Goal: Information Seeking & Learning: Learn about a topic

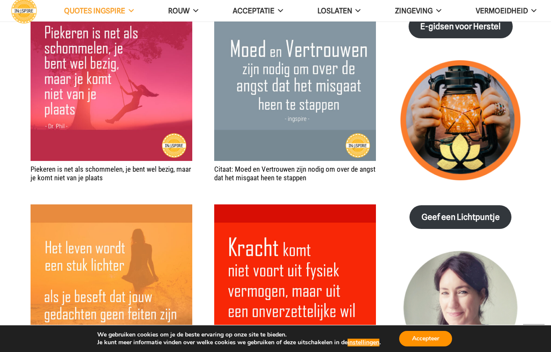
scroll to position [1357, 0]
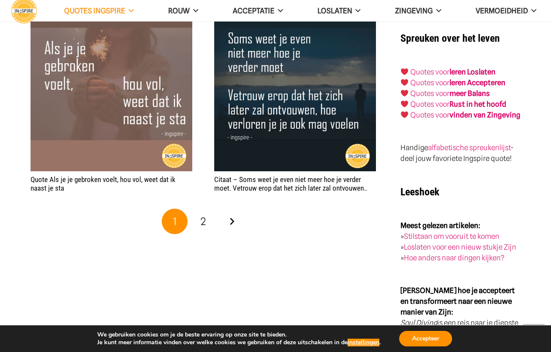
scroll to position [1569, 0]
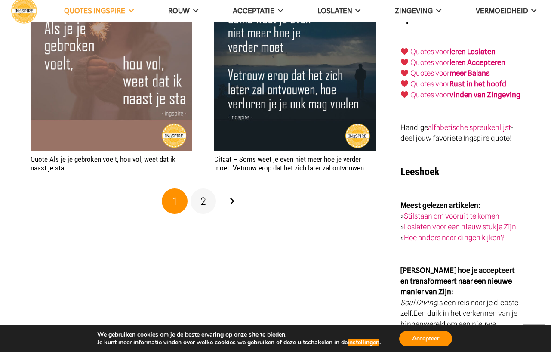
click at [205, 199] on link "2" at bounding box center [203, 201] width 26 height 26
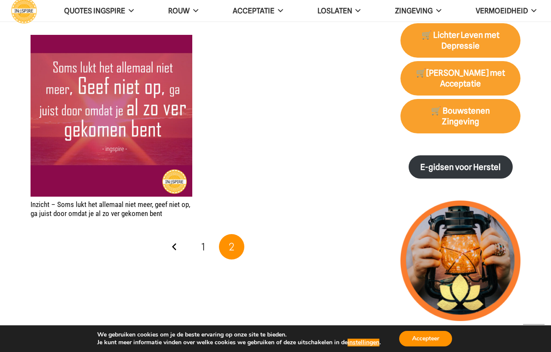
scroll to position [938, 0]
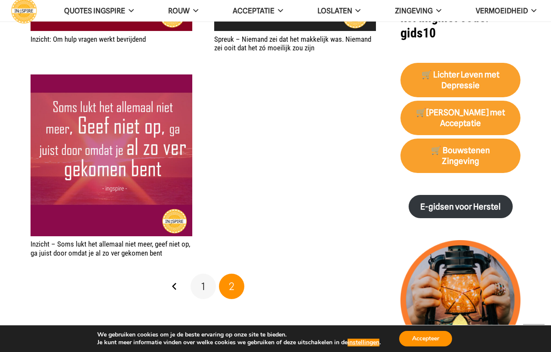
click at [193, 278] on link "1" at bounding box center [203, 286] width 26 height 26
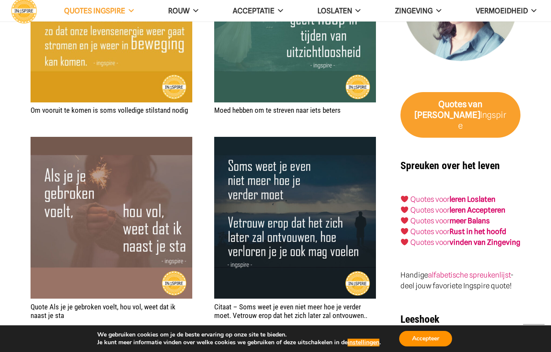
scroll to position [1422, 0]
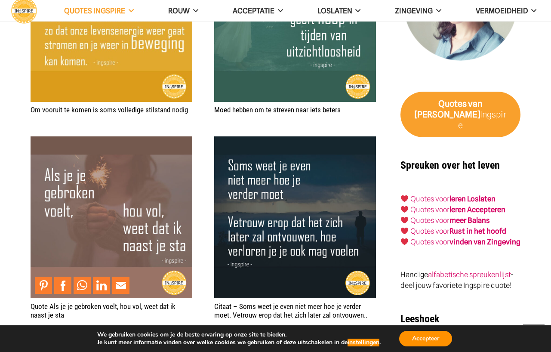
click at [116, 214] on img "Quote Als je je gebroken voelt, hou vol, weet dat ik naast je sta" at bounding box center [112, 217] width 162 height 162
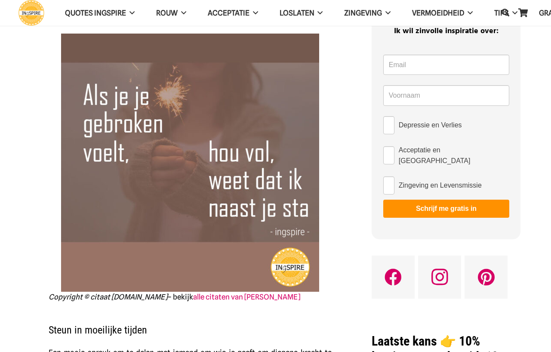
scroll to position [59, 0]
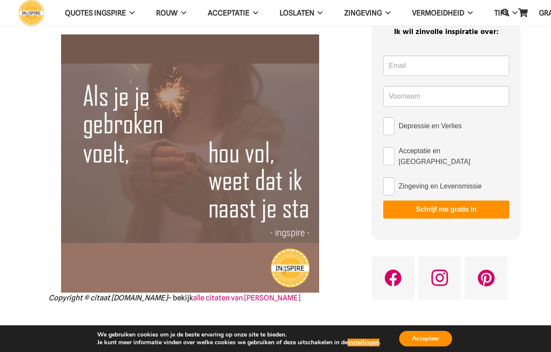
click at [181, 184] on img at bounding box center [190, 163] width 258 height 258
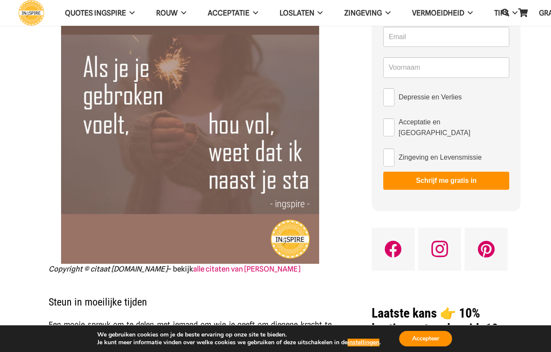
scroll to position [99, 0]
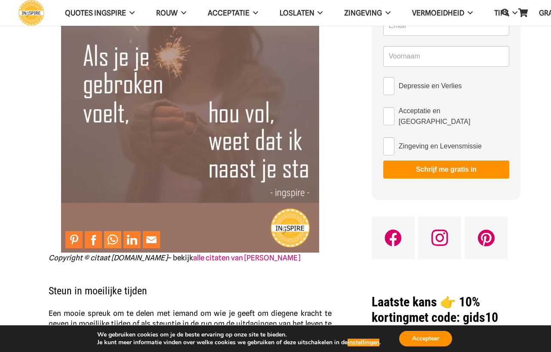
click at [110, 238] on link "Share to WhatsApp" at bounding box center [112, 239] width 17 height 17
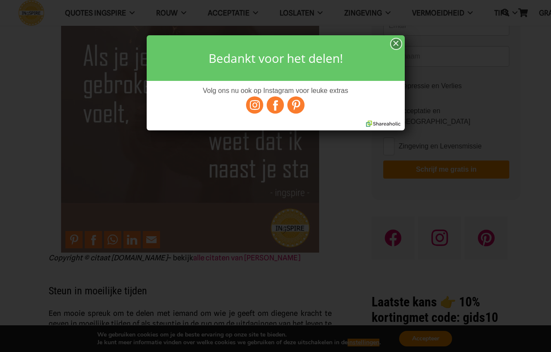
click at [396, 48] on div "×" at bounding box center [396, 44] width 10 height 11
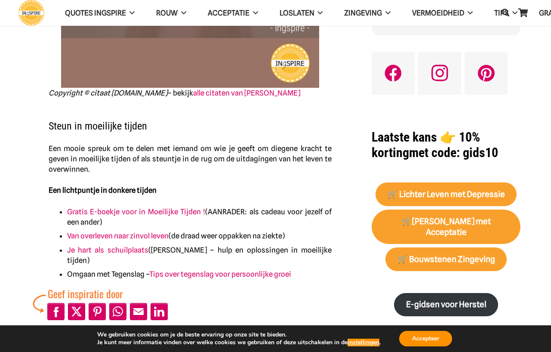
scroll to position [277, 0]
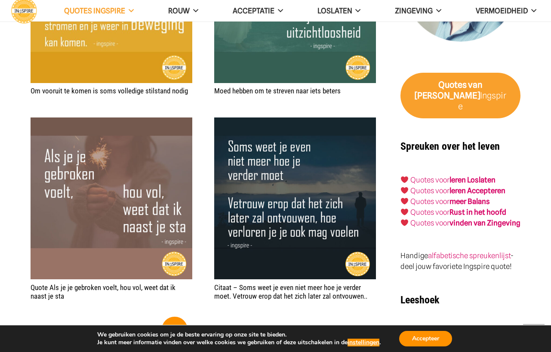
scroll to position [1441, 0]
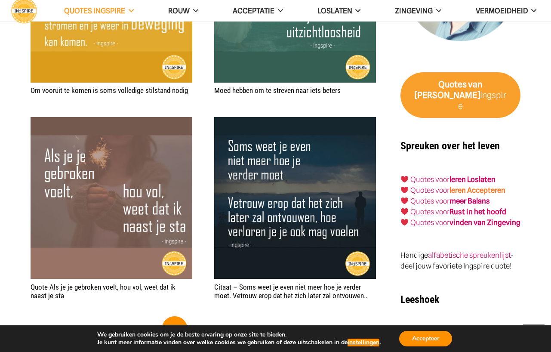
click at [474, 186] on link "leren Accepteren" at bounding box center [477, 190] width 56 height 9
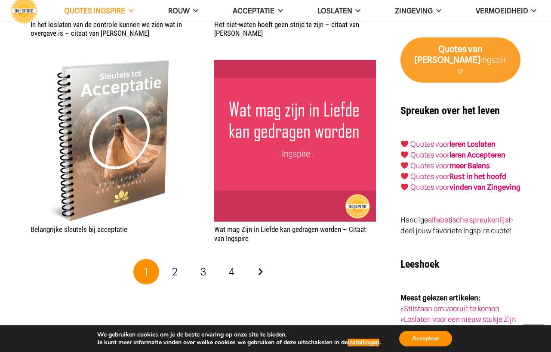
scroll to position [1566, 0]
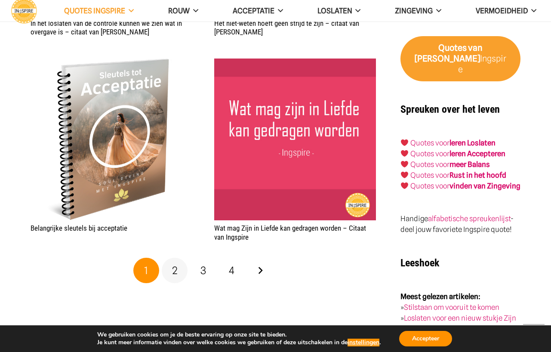
click at [174, 272] on span "2" at bounding box center [175, 270] width 6 height 12
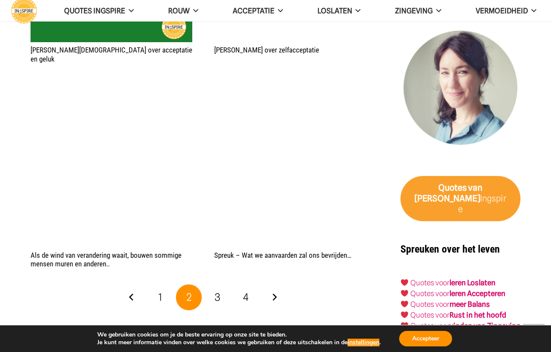
scroll to position [1431, 0]
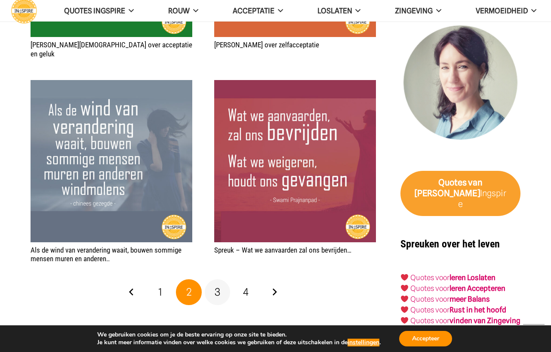
click at [222, 286] on link "3" at bounding box center [218, 292] width 26 height 26
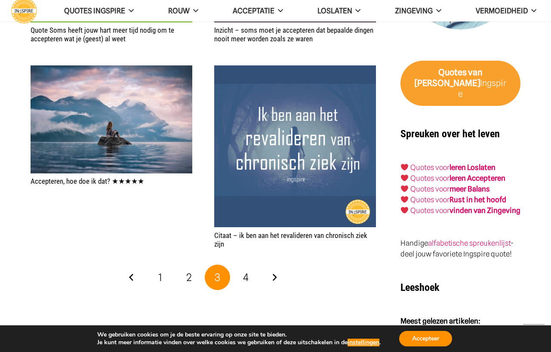
scroll to position [1542, 0]
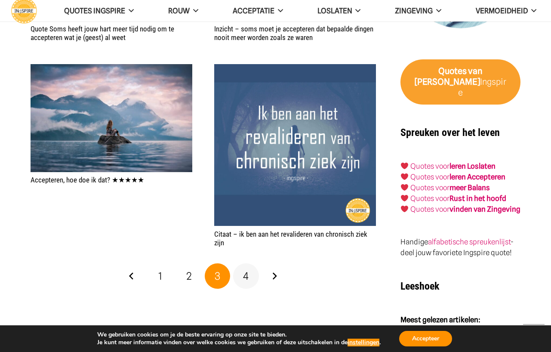
click at [248, 280] on span "4" at bounding box center [246, 275] width 6 height 12
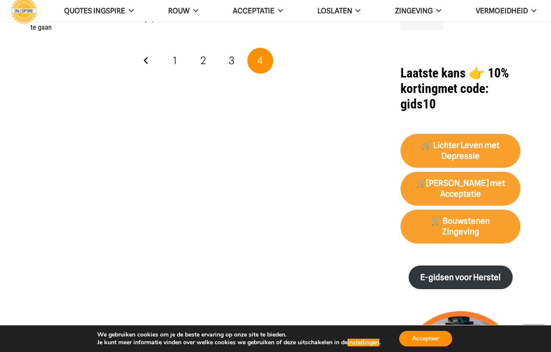
scroll to position [961, 0]
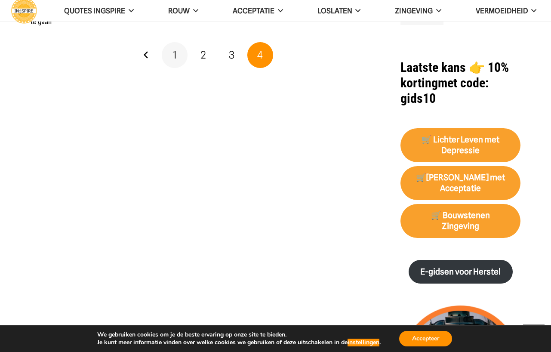
click at [177, 49] on link "1" at bounding box center [175, 55] width 26 height 26
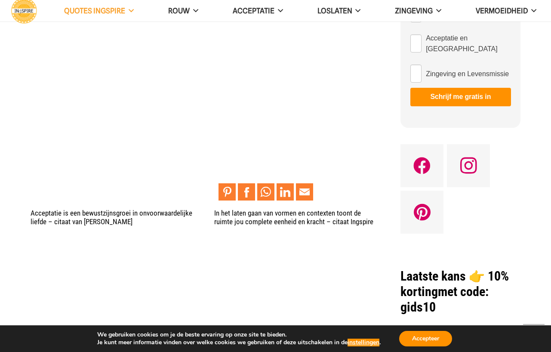
scroll to position [757, 0]
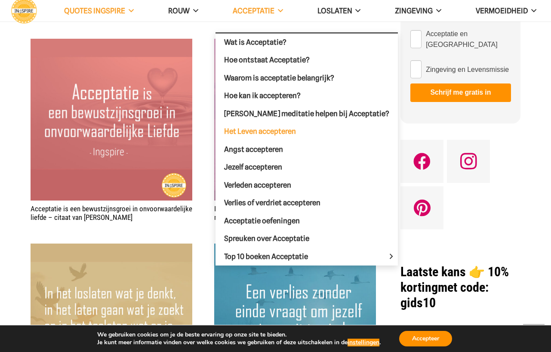
click at [268, 131] on span "Het Leven accepteren" at bounding box center [260, 131] width 72 height 9
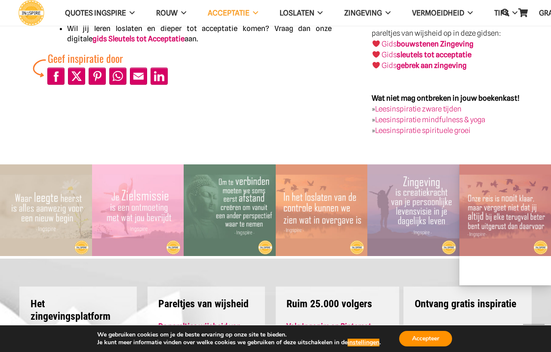
scroll to position [1353, 0]
